Goal: Transaction & Acquisition: Subscribe to service/newsletter

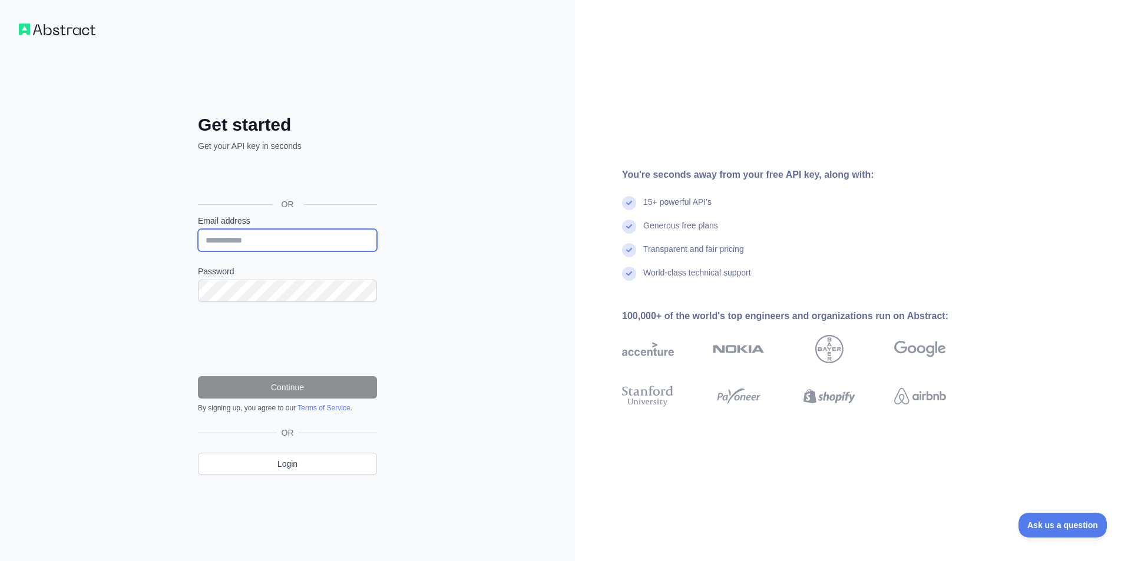
click at [271, 238] on input "Email address" at bounding box center [287, 240] width 179 height 22
type input "**********"
drag, startPoint x: 293, startPoint y: 240, endPoint x: 144, endPoint y: 234, distance: 149.1
click at [144, 234] on div "Get started Get your API key in seconds OR Email address Password Continue By s…" at bounding box center [287, 280] width 575 height 561
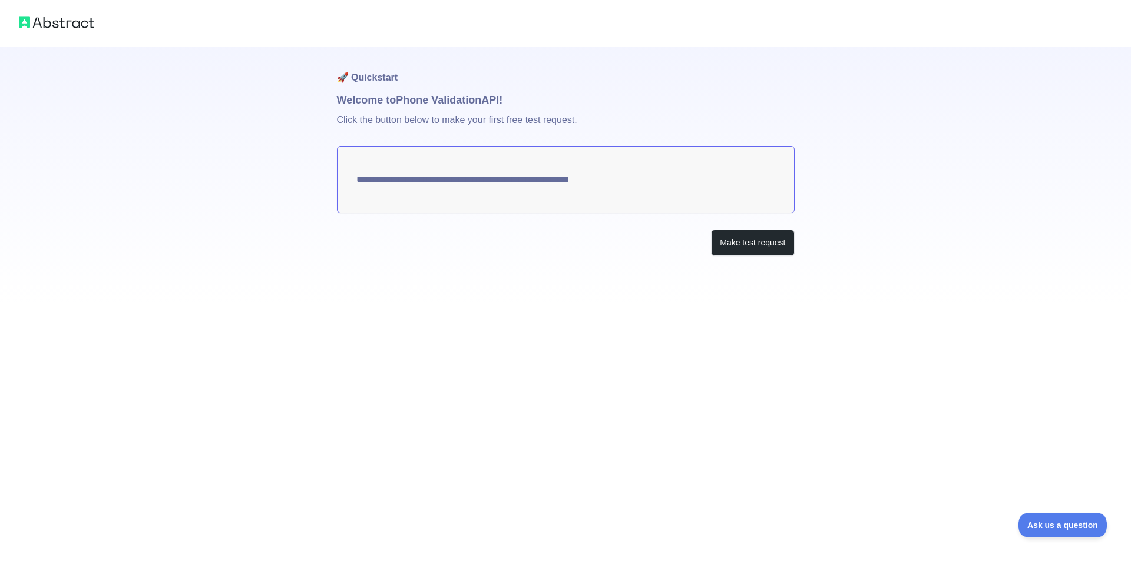
click at [597, 244] on div "Make test request" at bounding box center [566, 243] width 458 height 26
click at [738, 242] on button "Make test request" at bounding box center [752, 243] width 83 height 26
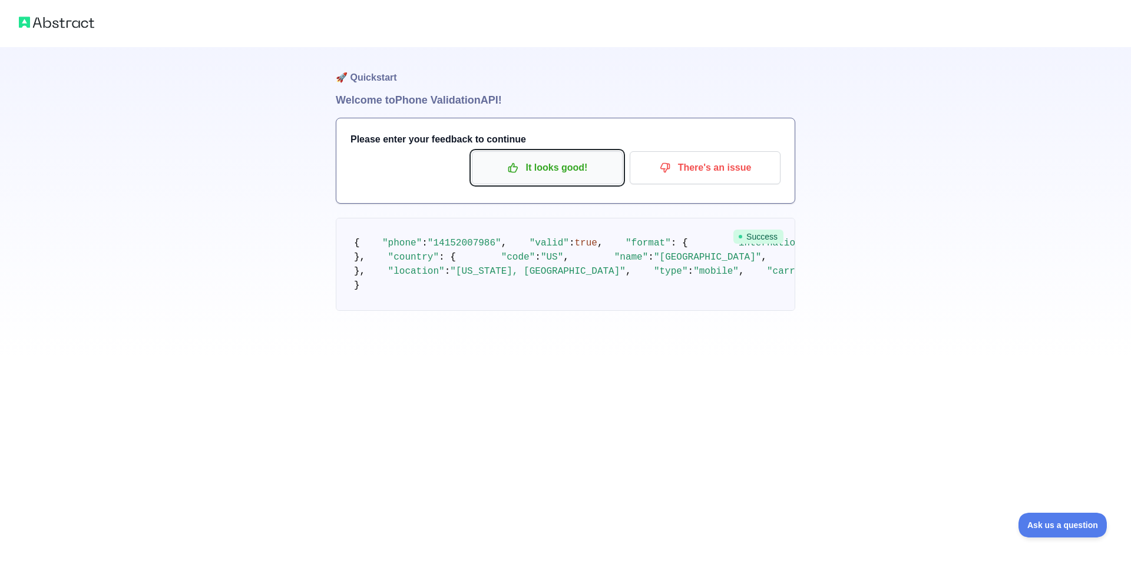
click at [579, 174] on p "It looks good!" at bounding box center [546, 168] width 133 height 20
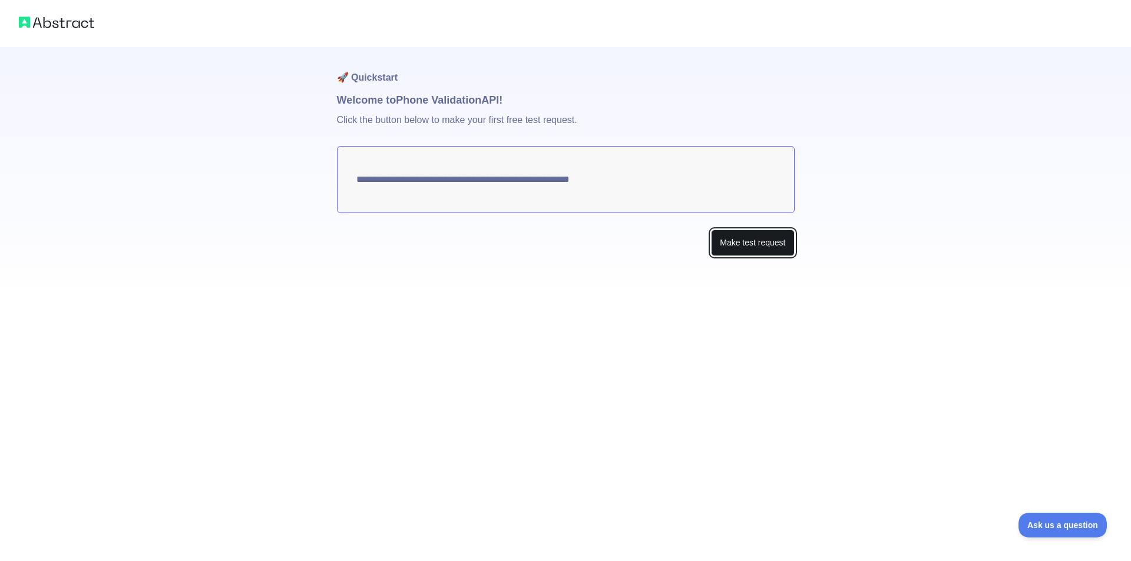
click at [724, 237] on button "Make test request" at bounding box center [752, 243] width 83 height 26
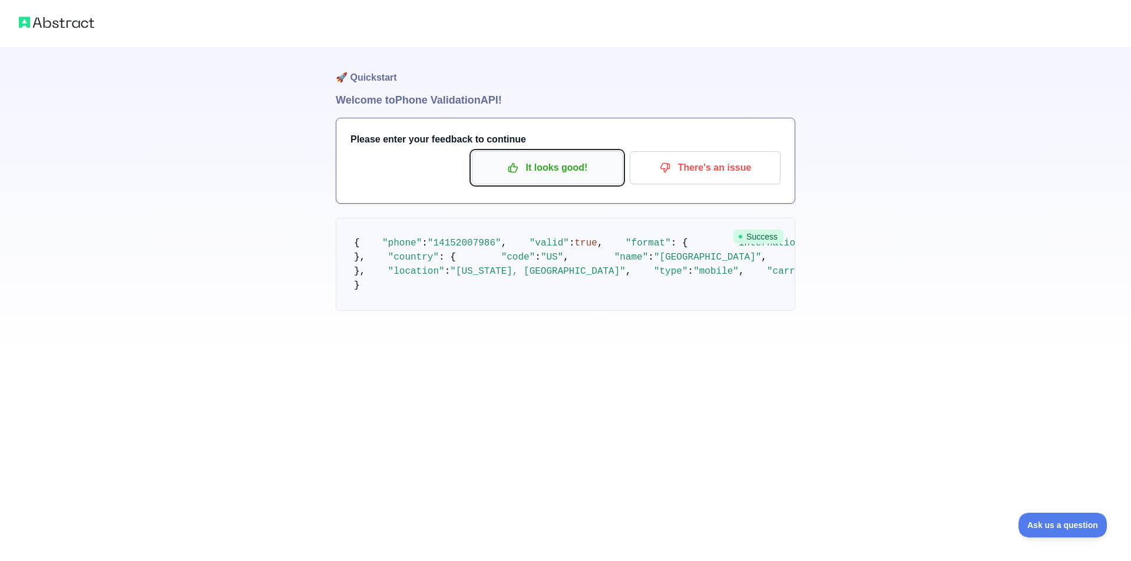
click at [523, 175] on p "It looks good!" at bounding box center [546, 168] width 133 height 20
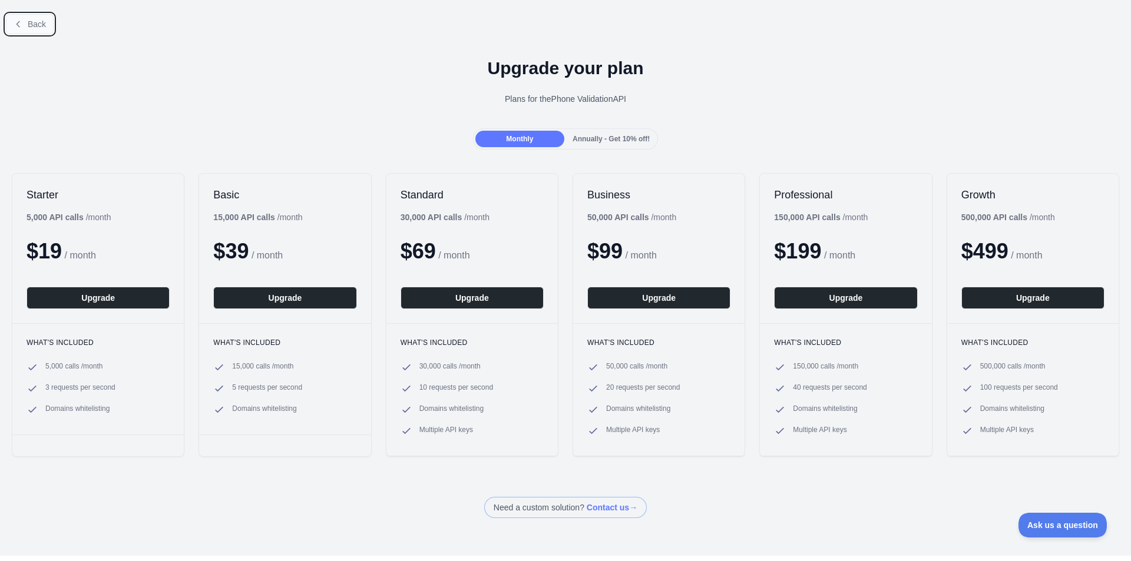
click at [35, 26] on span "Back" at bounding box center [37, 23] width 18 height 9
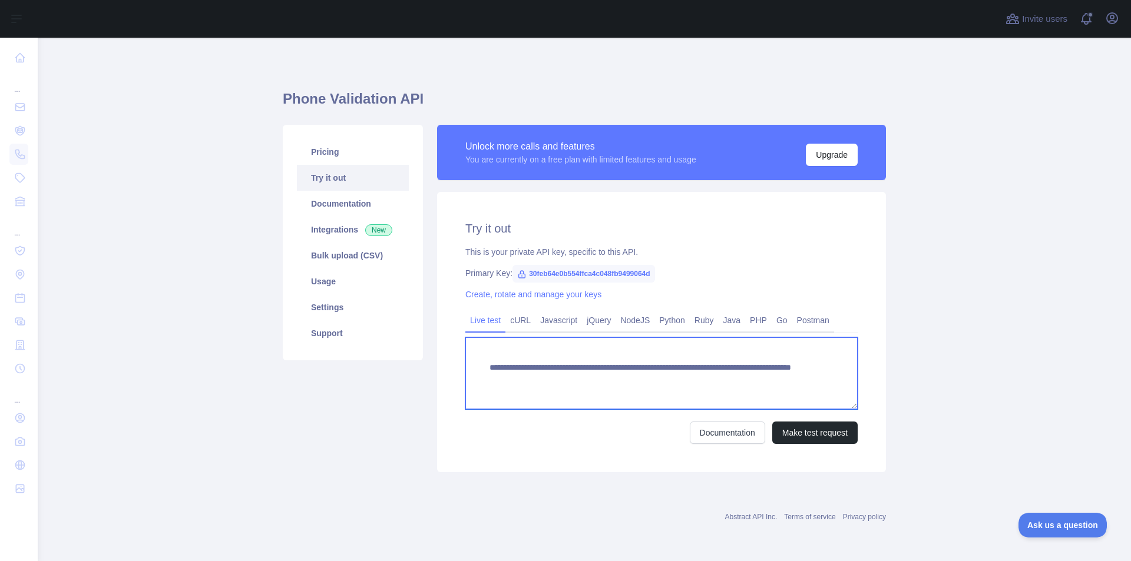
drag, startPoint x: 485, startPoint y: 367, endPoint x: 786, endPoint y: 395, distance: 302.2
click at [786, 395] on textarea "**********" at bounding box center [661, 373] width 392 height 72
